Goal: Task Accomplishment & Management: Manage account settings

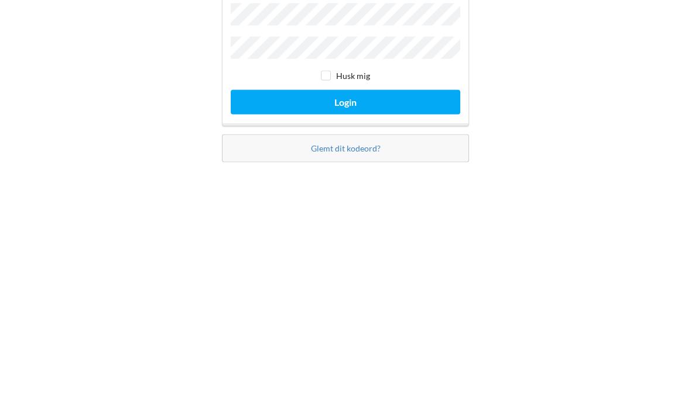
scroll to position [37, 0]
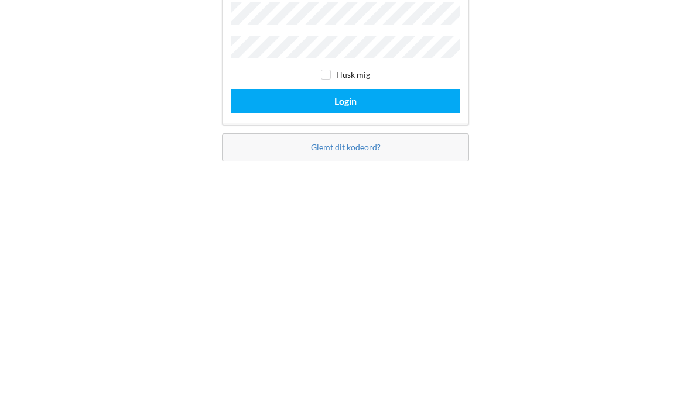
click at [357, 283] on link "Glemt dit kodeord?" at bounding box center [346, 288] width 70 height 10
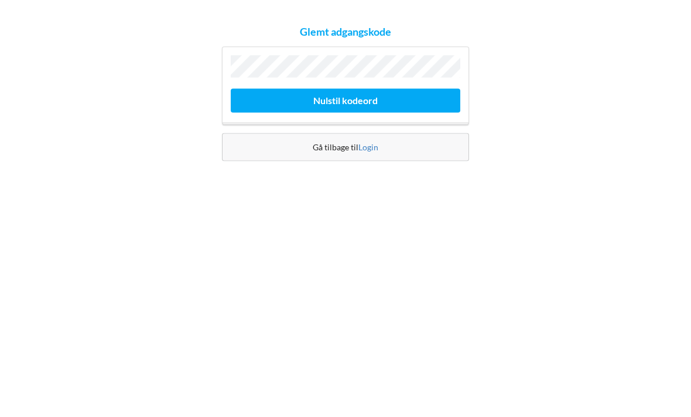
click at [357, 204] on button "Nulstil kodeord" at bounding box center [345, 216] width 229 height 24
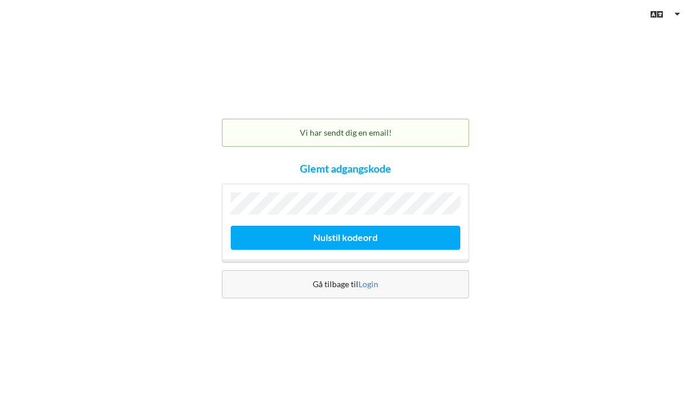
click at [373, 279] on link "Login" at bounding box center [368, 284] width 20 height 10
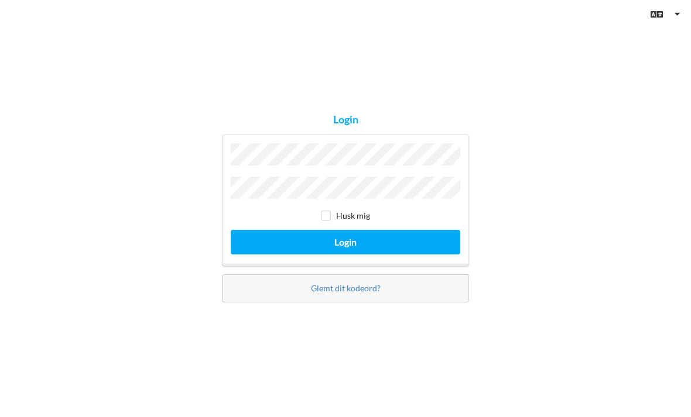
click at [367, 283] on link "Glemt dit kodeord?" at bounding box center [346, 288] width 70 height 10
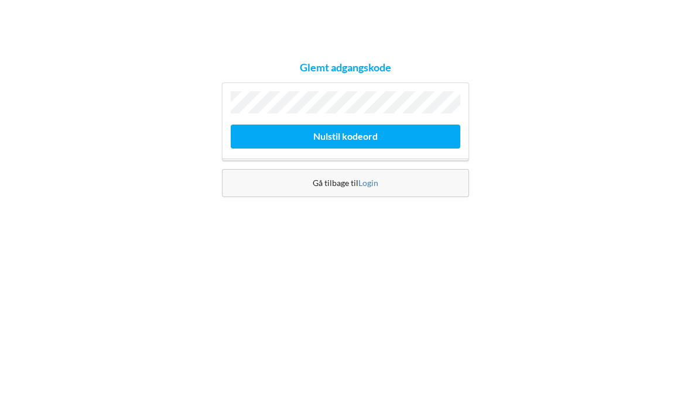
click at [355, 204] on button "Nulstil kodeord" at bounding box center [345, 216] width 229 height 24
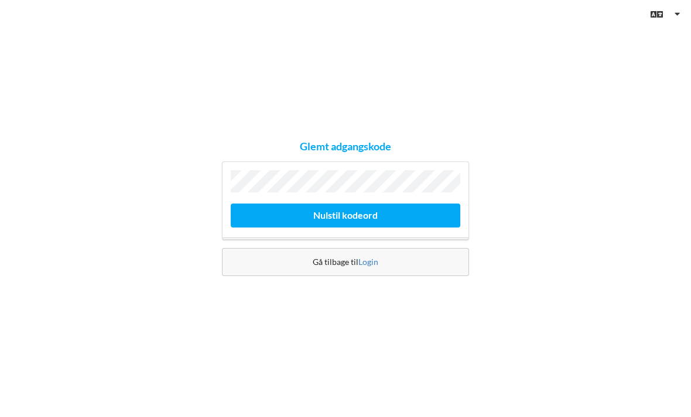
click at [351, 204] on button "Nulstil kodeord" at bounding box center [345, 216] width 229 height 24
click at [349, 204] on button "Nulstil kodeord" at bounding box center [345, 216] width 229 height 24
click at [352, 204] on button "Nulstil kodeord" at bounding box center [345, 216] width 229 height 24
click at [357, 204] on button "Nulstil kodeord" at bounding box center [345, 216] width 229 height 24
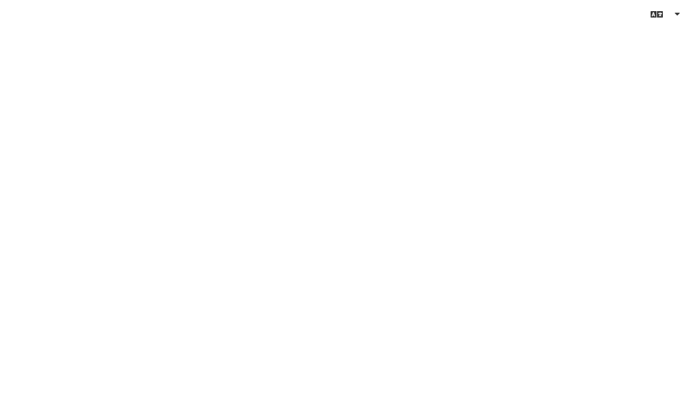
scroll to position [37, 0]
click at [665, 63] on link "Dansk" at bounding box center [662, 67] width 56 height 26
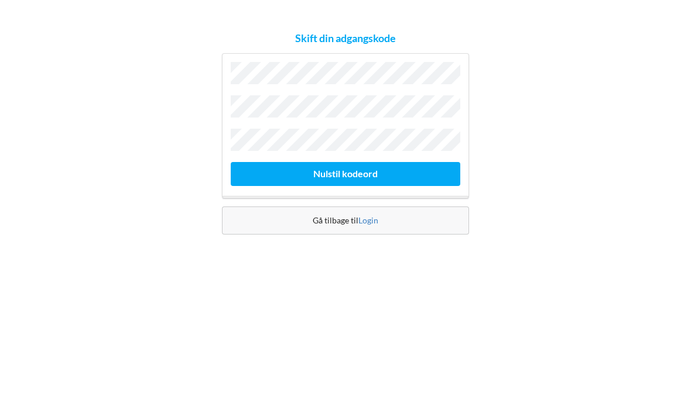
scroll to position [37, 0]
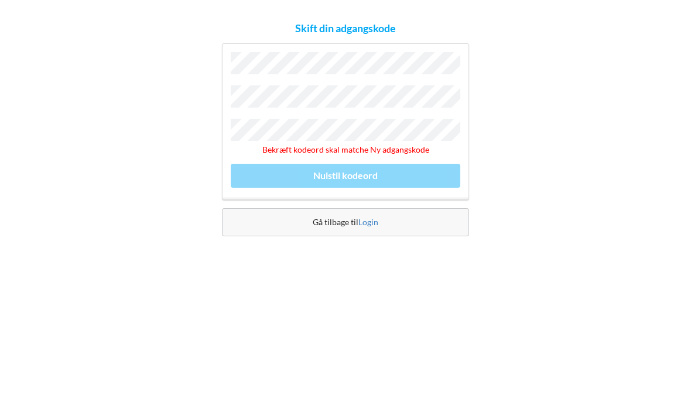
click at [350, 151] on div "Bekræft kodeord skal matche Ny adgangskode Nulstil kodeord" at bounding box center [345, 200] width 247 height 157
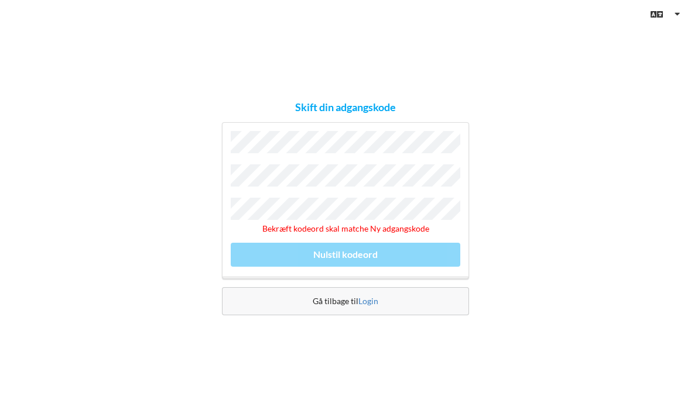
click at [348, 228] on div "Bekræft kodeord skal matche Ny adgangskode Nulstil kodeord" at bounding box center [345, 200] width 247 height 157
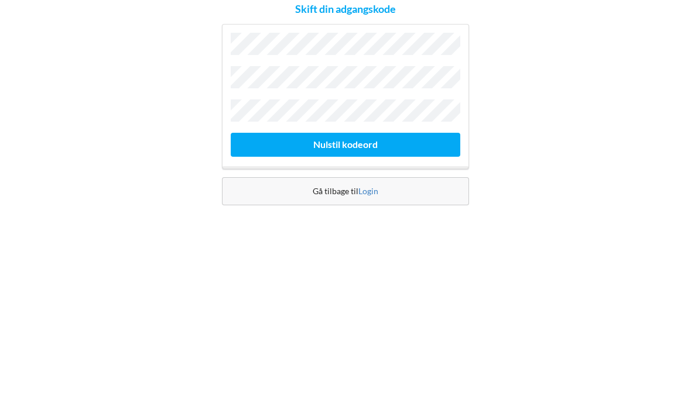
click at [348, 237] on button "Nulstil kodeord" at bounding box center [345, 249] width 229 height 24
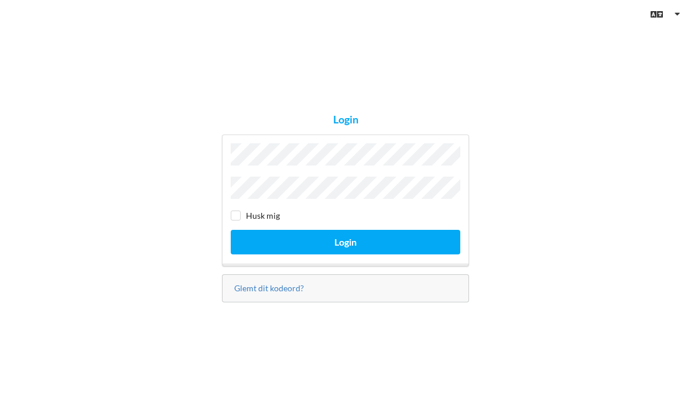
click at [345, 230] on button "Login" at bounding box center [345, 242] width 229 height 24
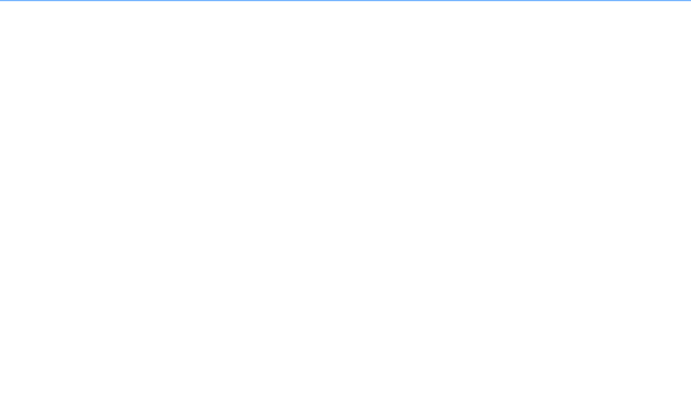
scroll to position [6, 0]
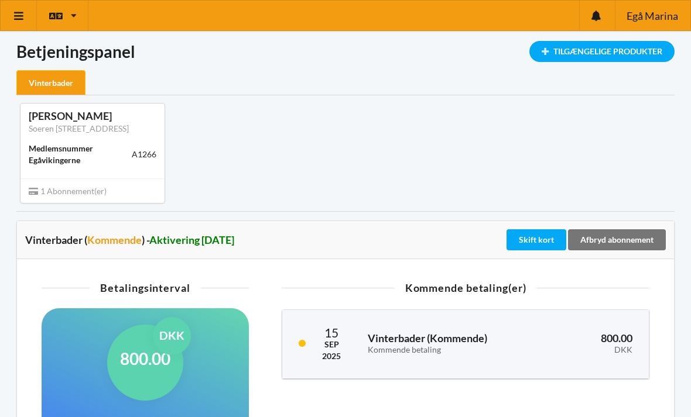
click at [86, 182] on div "1 Abonnement(er)" at bounding box center [92, 190] width 144 height 25
click at [67, 190] on span "1 Abonnement(er)" at bounding box center [68, 191] width 78 height 10
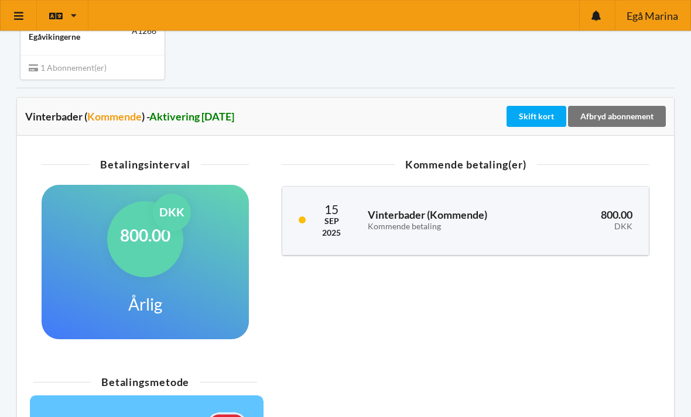
scroll to position [119, 0]
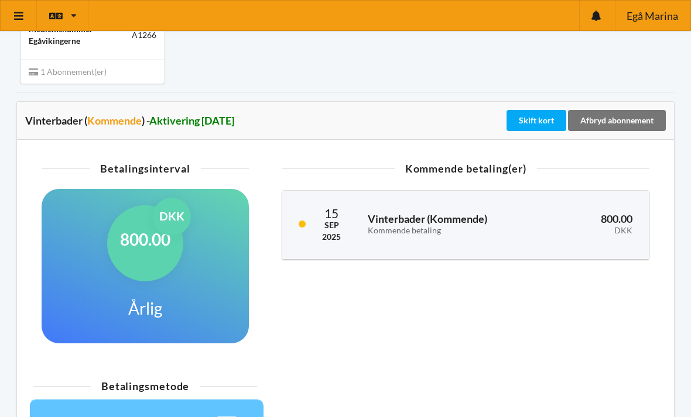
click at [539, 119] on div "Skift kort" at bounding box center [536, 120] width 60 height 21
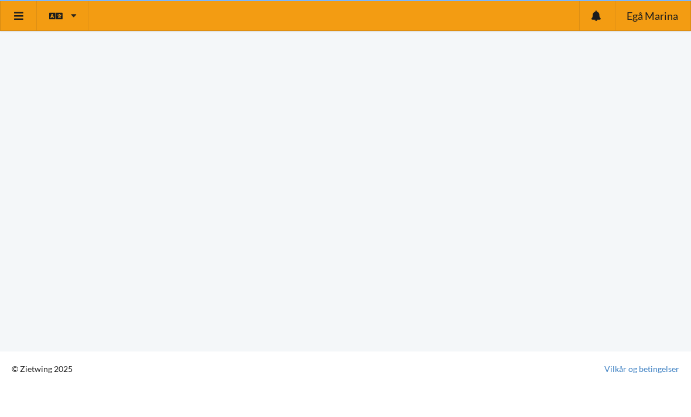
scroll to position [6, 0]
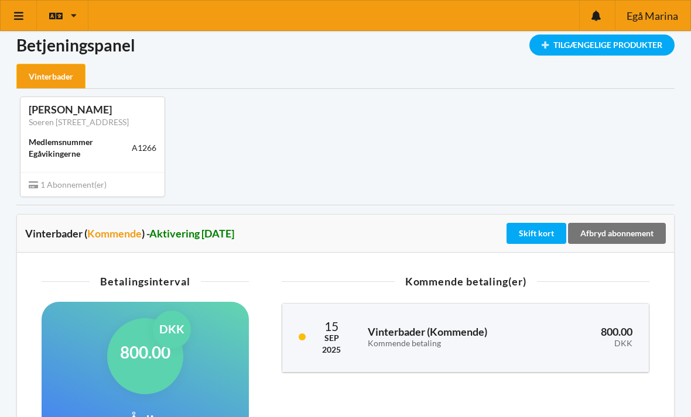
click at [535, 238] on div "Skift kort" at bounding box center [536, 233] width 60 height 21
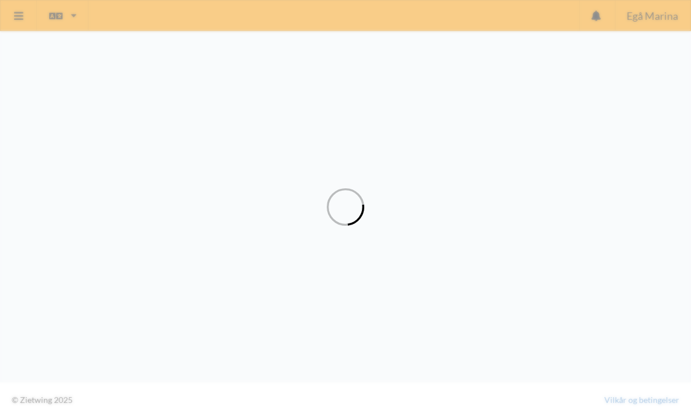
scroll to position [119, 0]
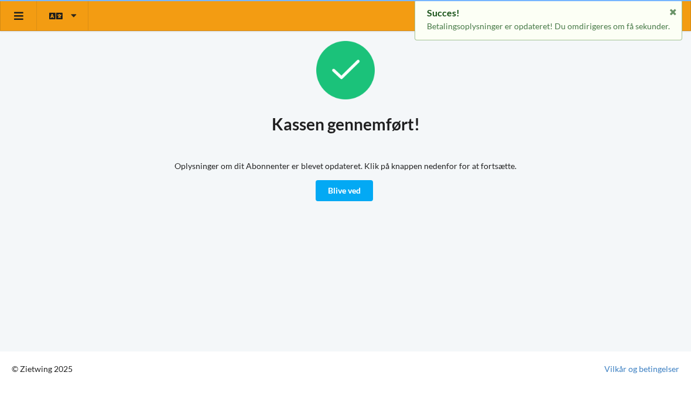
scroll to position [6, 0]
